Goal: Task Accomplishment & Management: Manage account settings

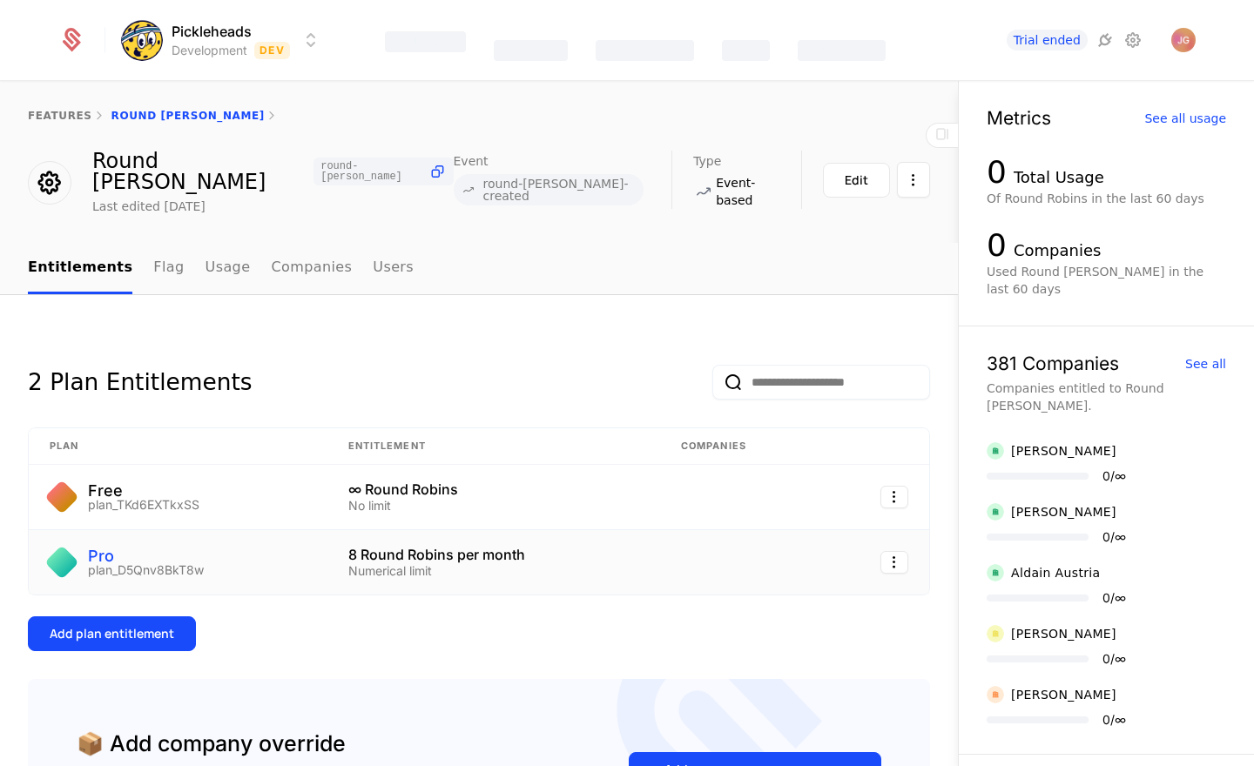
scroll to position [38, 0]
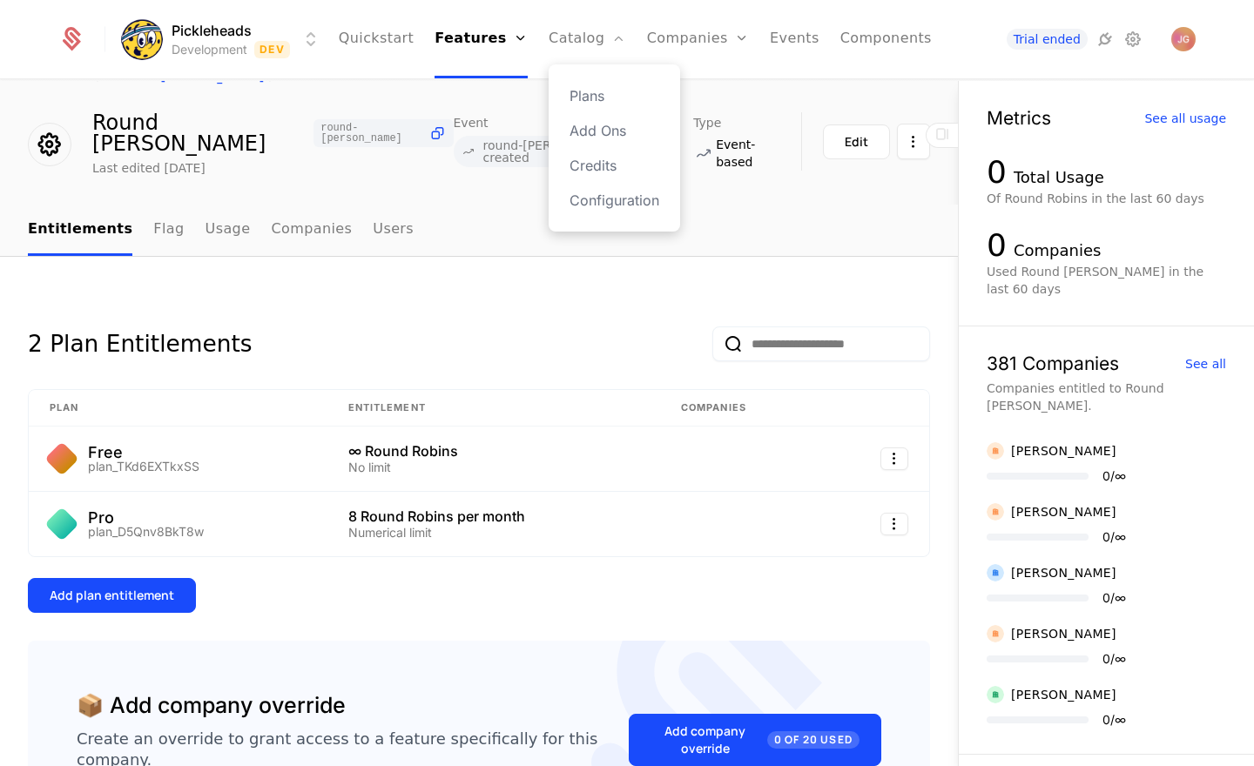
click at [586, 84] on div "Plans Add Ons Credits Configuration" at bounding box center [615, 147] width 132 height 167
click at [586, 91] on link "Plans" at bounding box center [615, 95] width 90 height 21
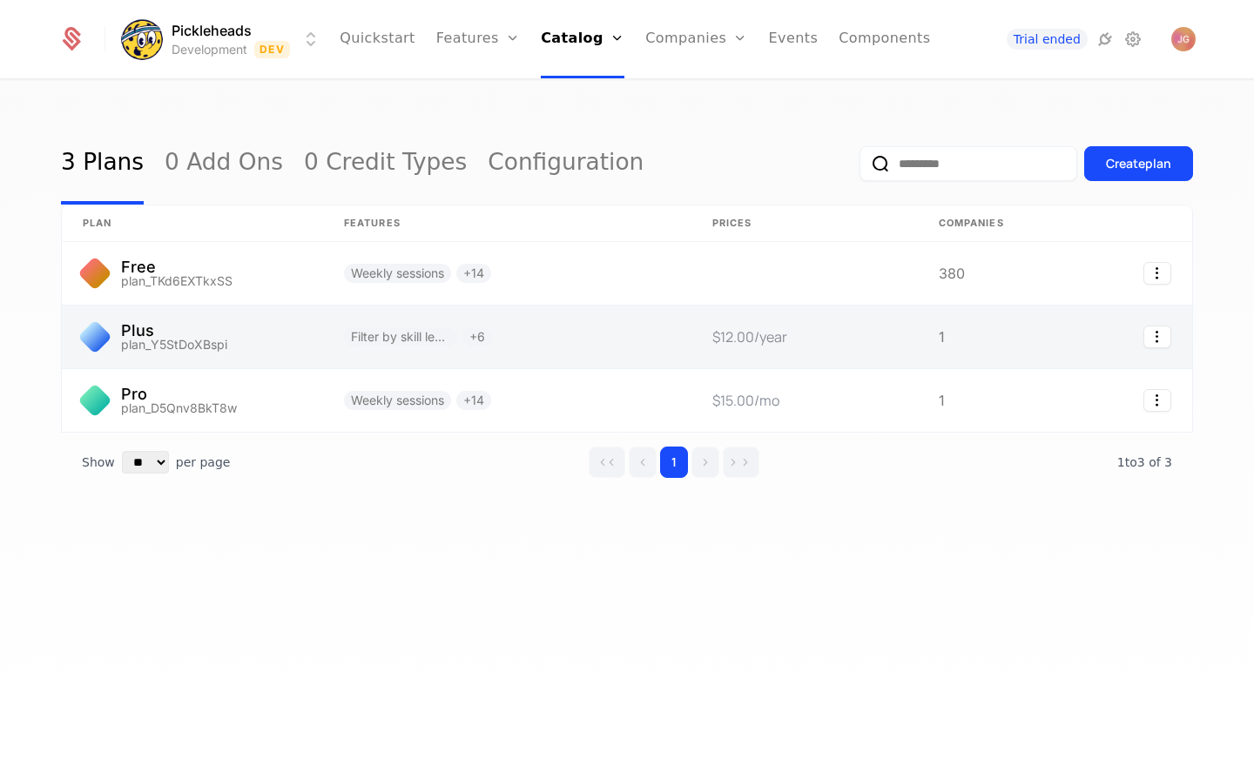
click at [189, 324] on link at bounding box center [192, 337] width 261 height 63
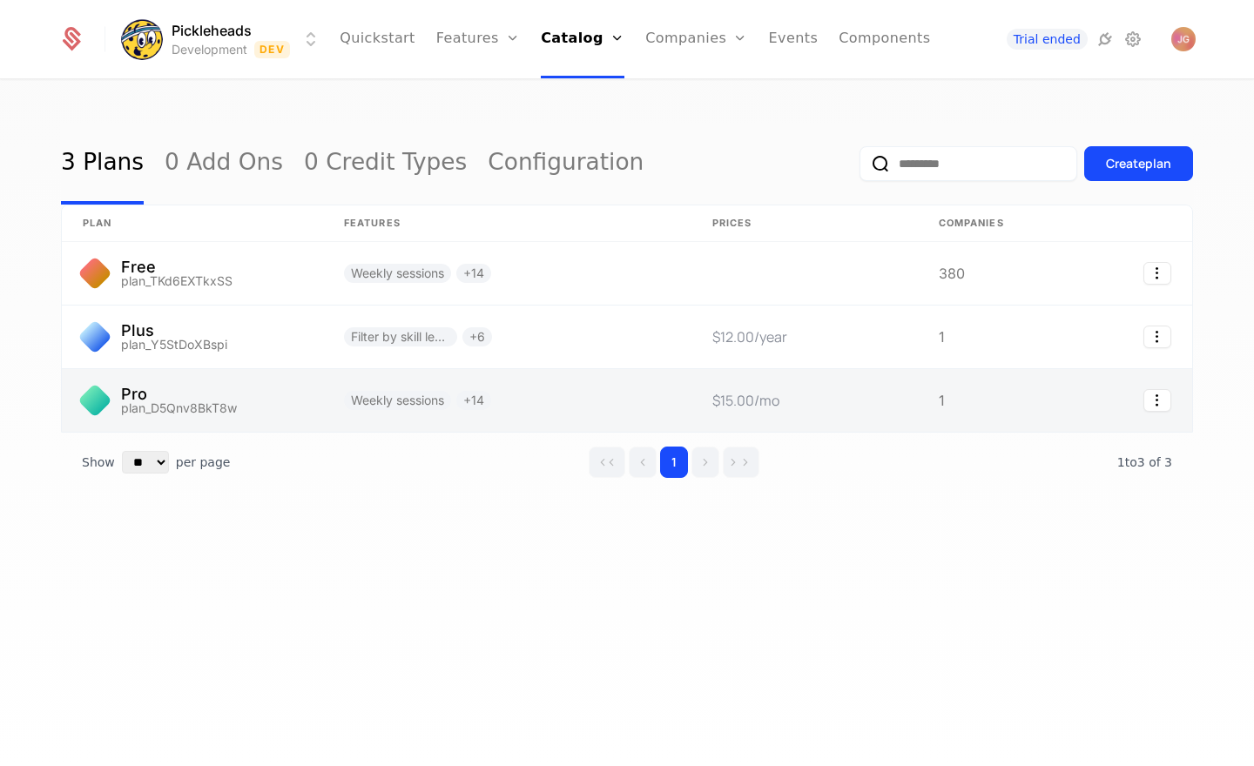
click at [213, 405] on link at bounding box center [192, 400] width 261 height 63
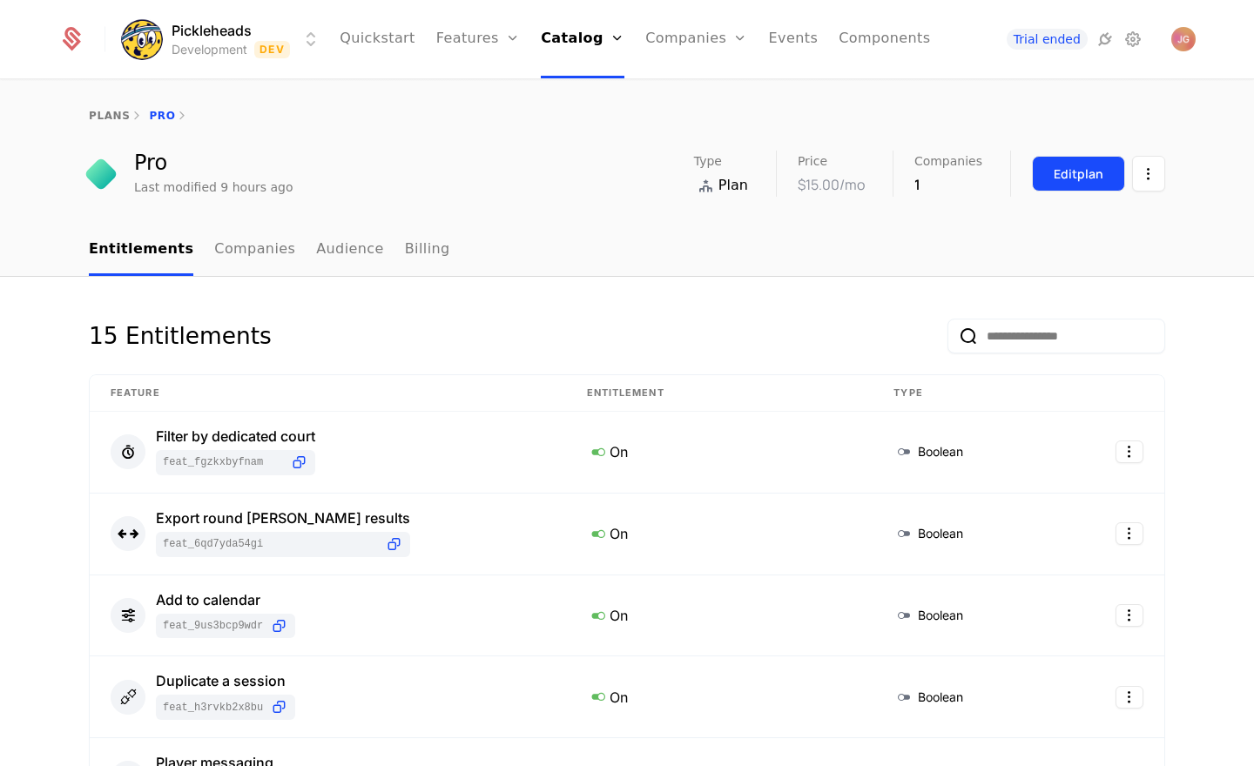
click at [1049, 184] on button "Edit plan" at bounding box center [1078, 174] width 93 height 36
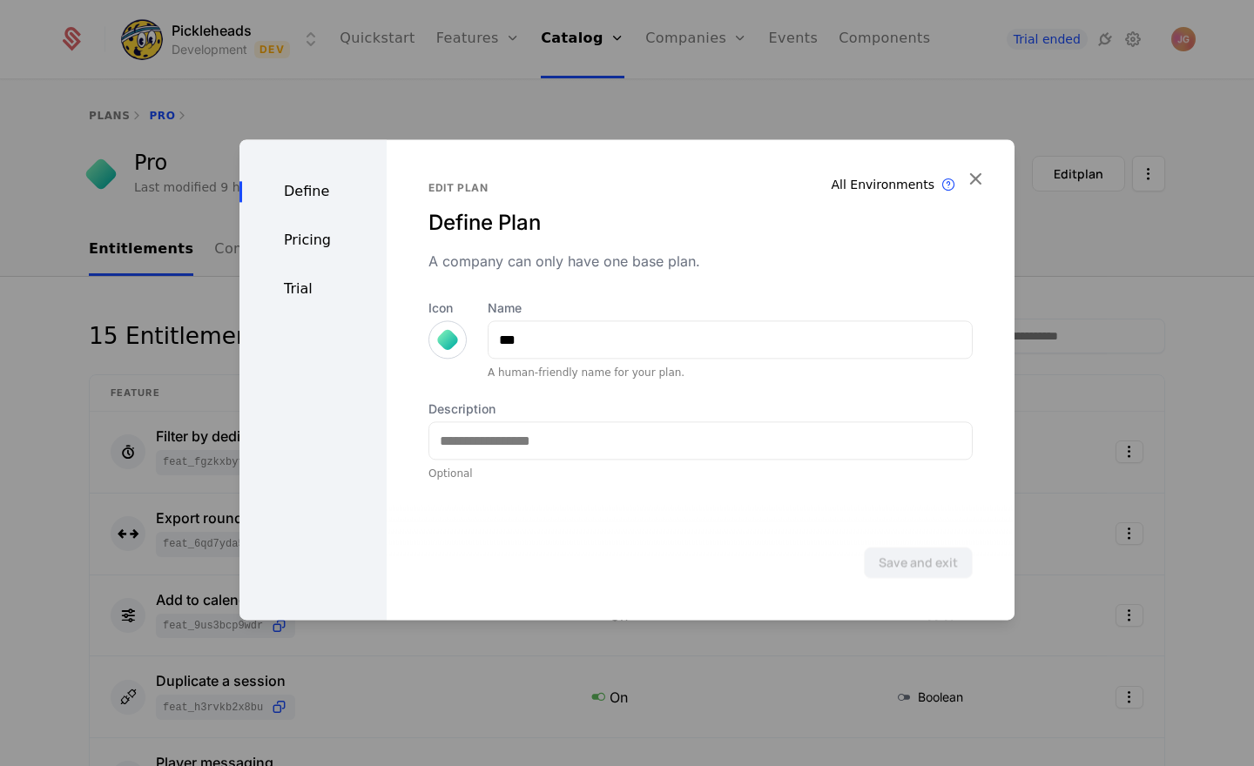
click at [321, 239] on div "Pricing" at bounding box center [313, 240] width 147 height 21
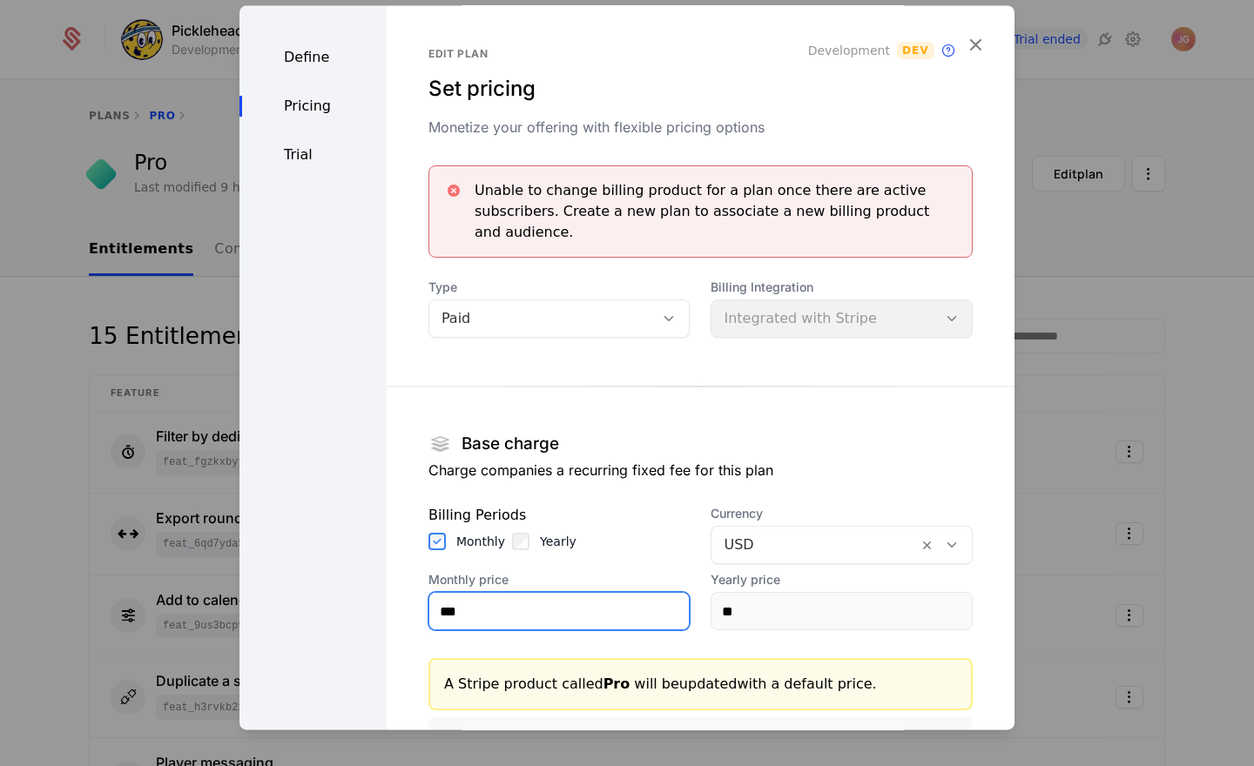
click at [496, 593] on input "***" at bounding box center [559, 611] width 260 height 37
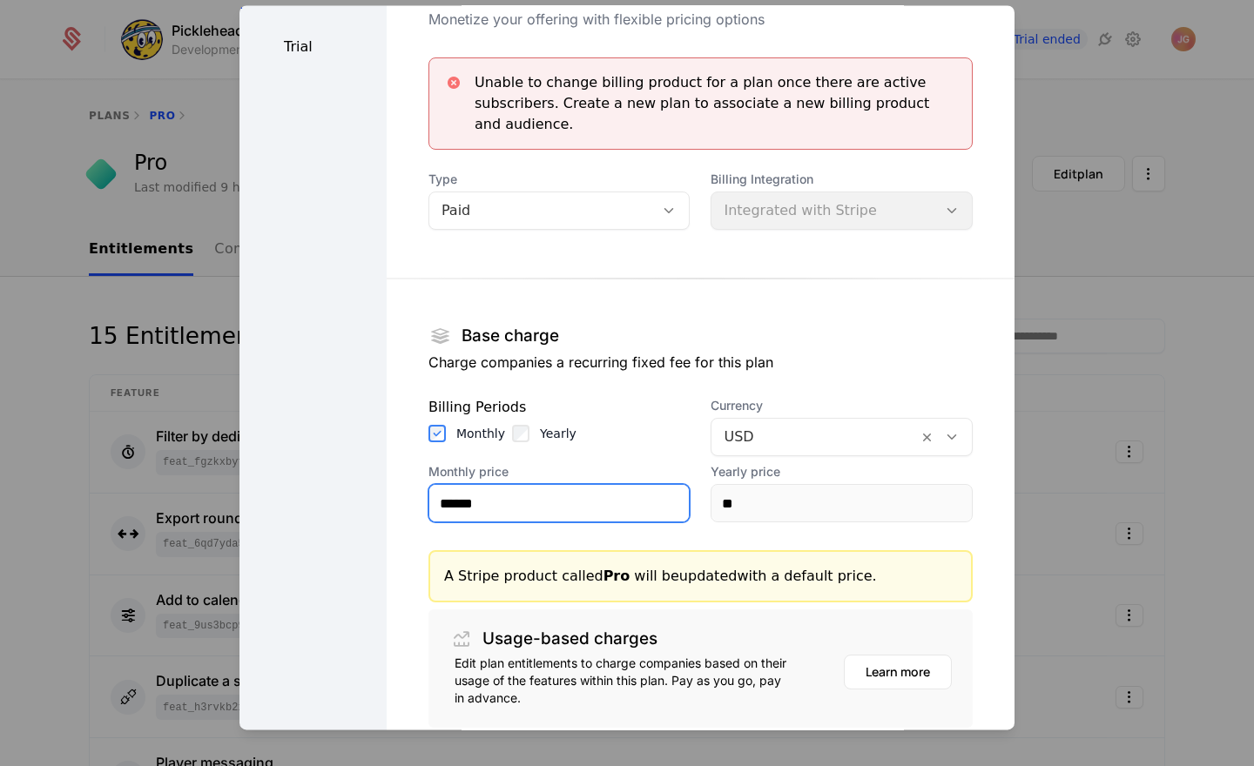
scroll to position [225, 0]
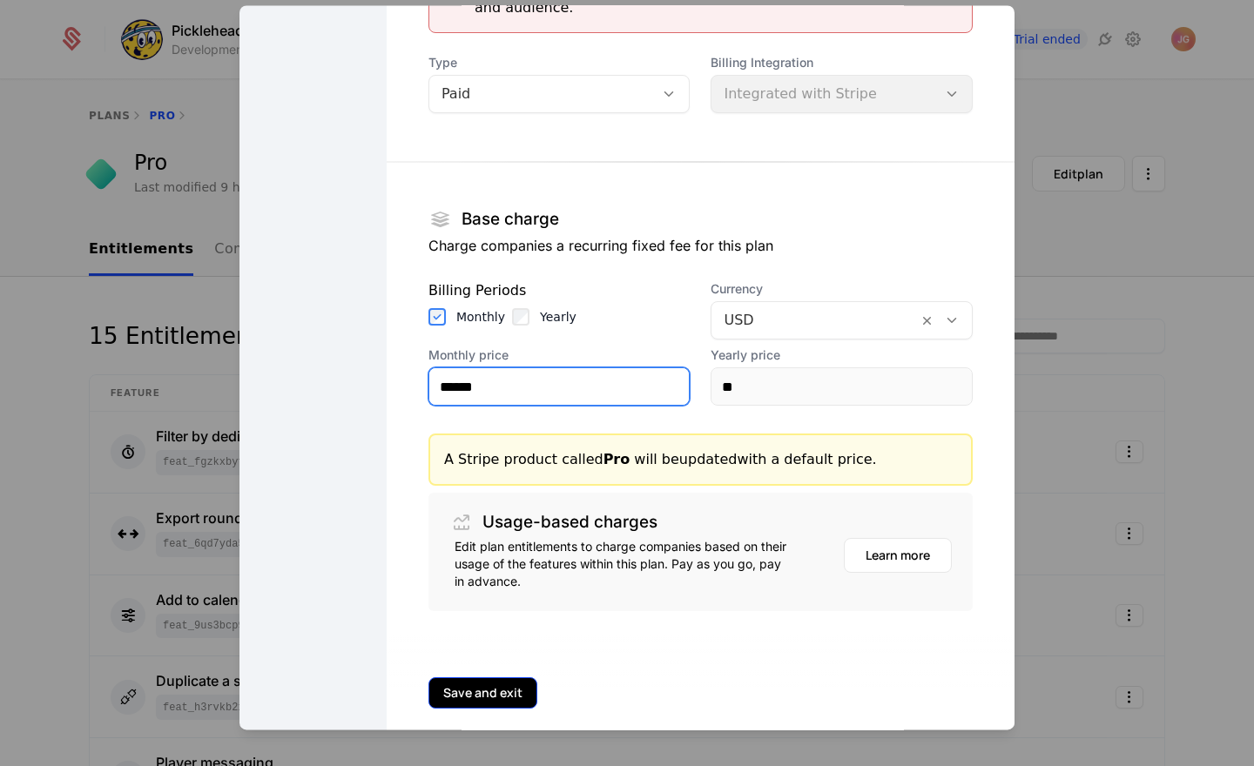
type input "******"
click at [456, 678] on button "Save and exit" at bounding box center [483, 693] width 109 height 31
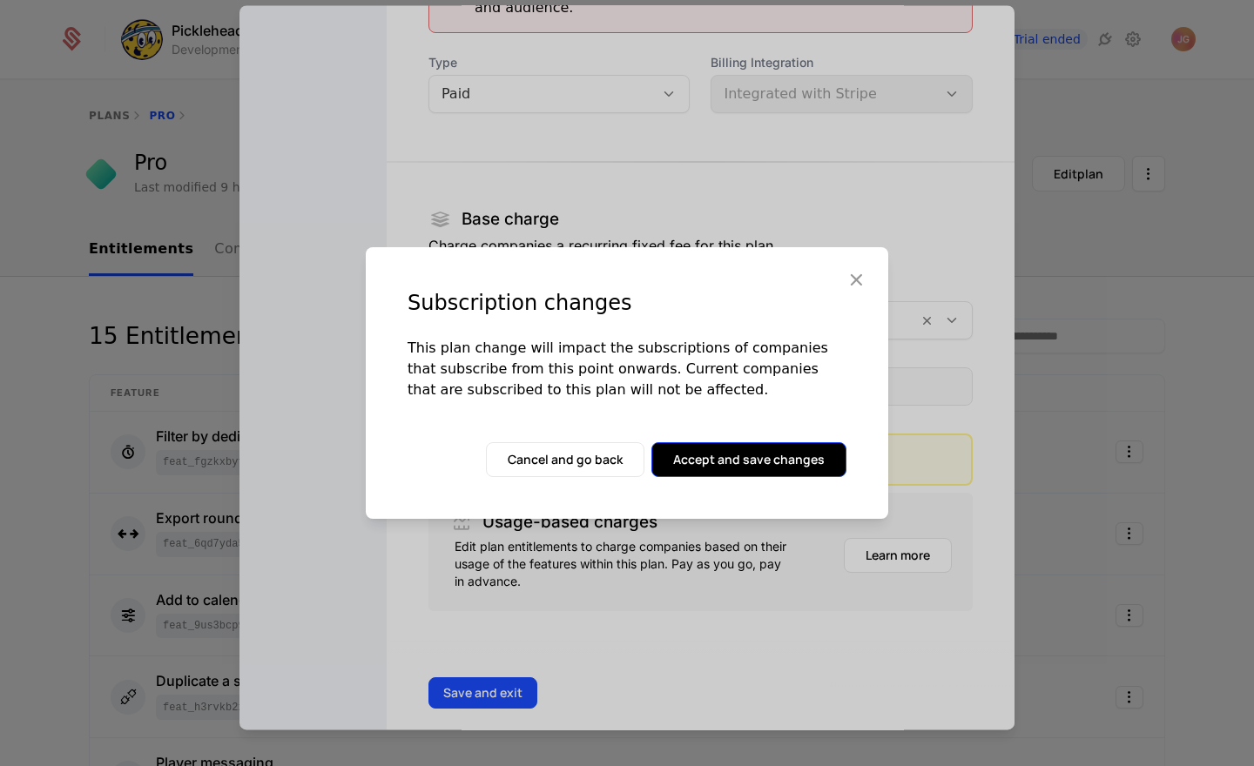
click at [749, 454] on button "Accept and save changes" at bounding box center [748, 459] width 195 height 35
